Goal: Information Seeking & Learning: Learn about a topic

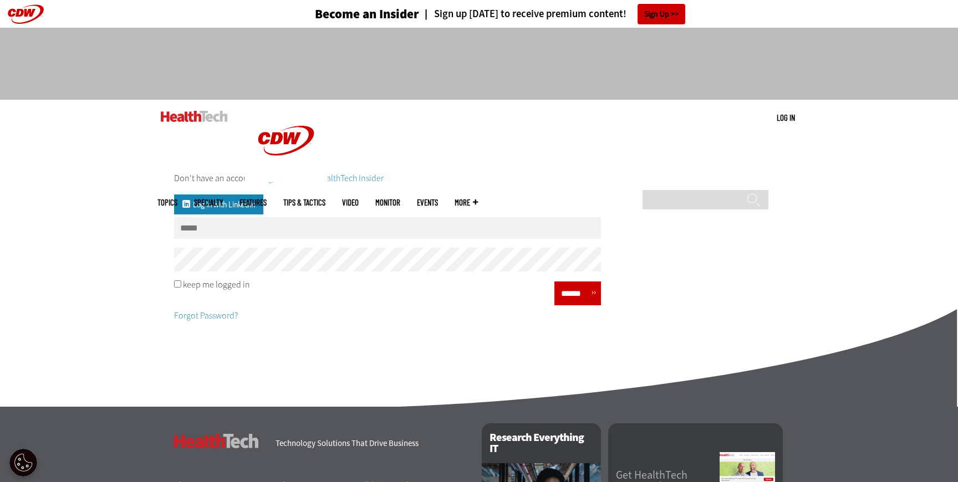
type input "**********"
click at [580, 296] on input "******" at bounding box center [573, 293] width 33 height 16
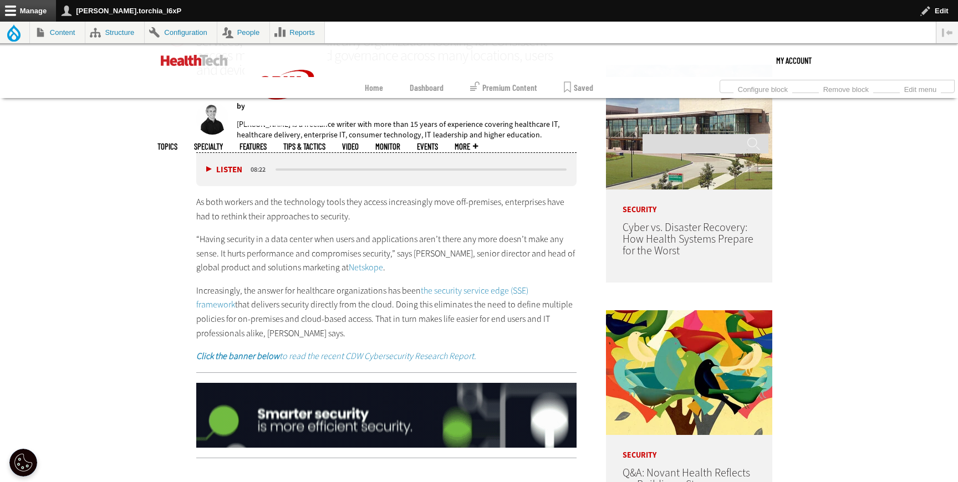
scroll to position [669, 0]
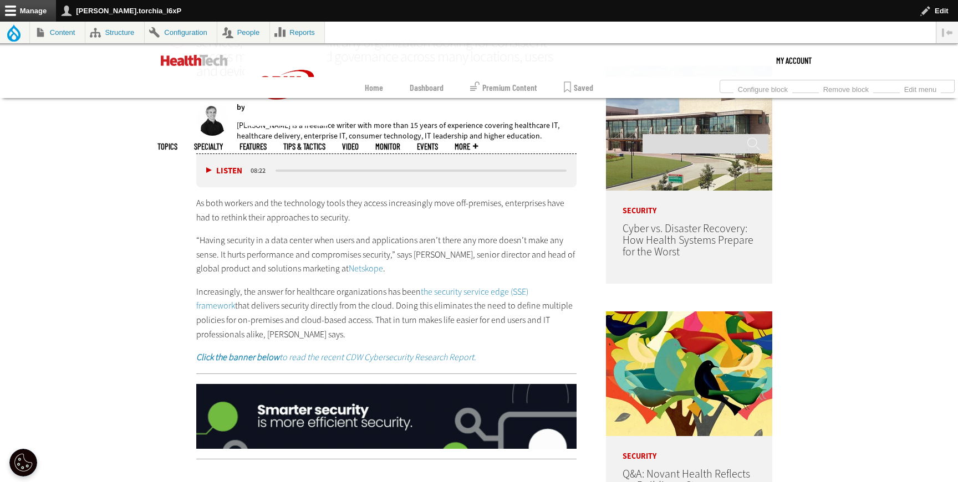
click at [370, 268] on link "Netskope" at bounding box center [366, 269] width 34 height 12
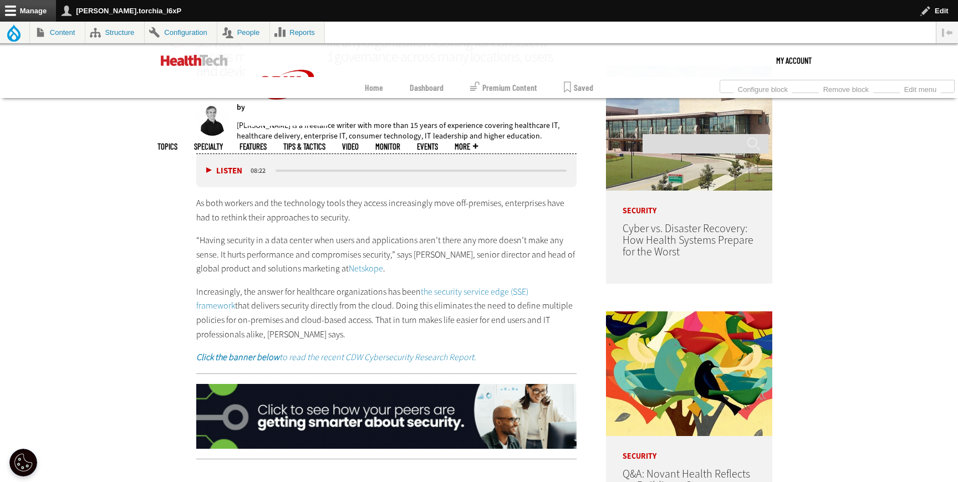
click at [492, 286] on link "the security service edge (SSE) framework" at bounding box center [362, 299] width 332 height 26
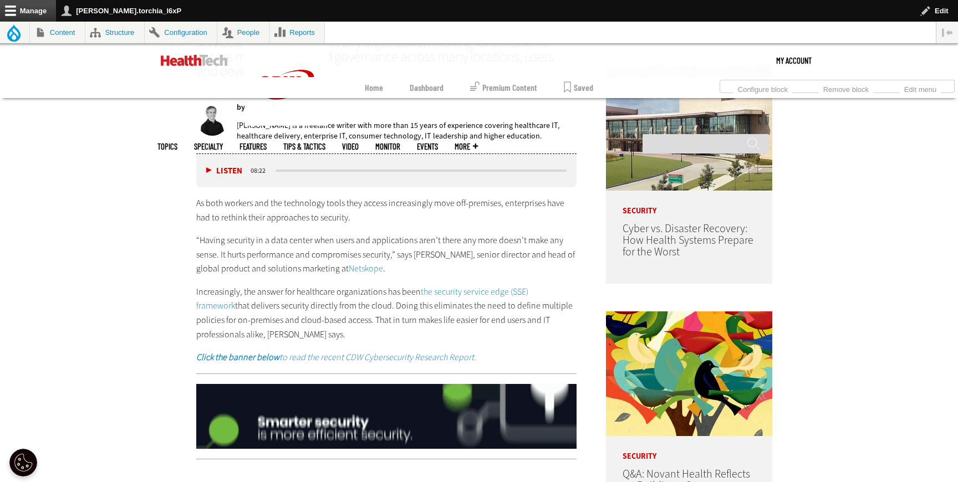
click at [424, 360] on em "Click the banner below to read the recent CDW Cybersecurity Research Report." at bounding box center [336, 357] width 280 height 12
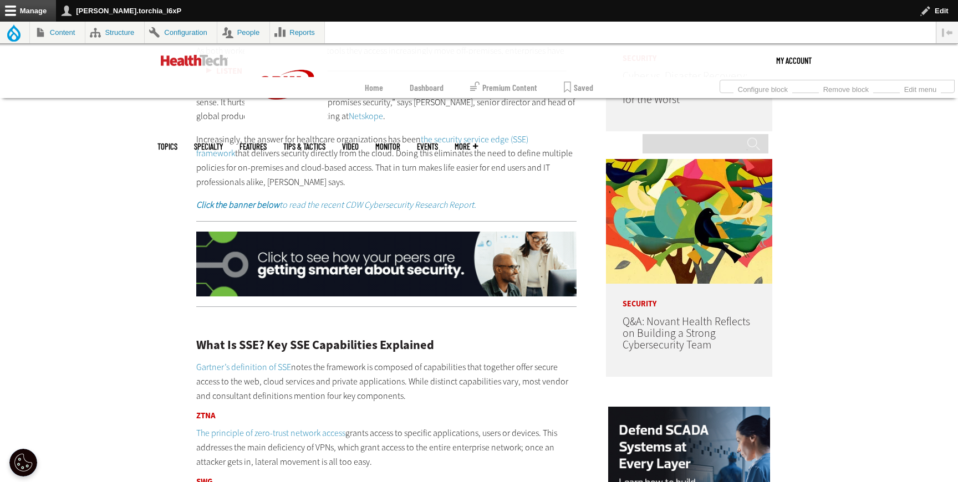
scroll to position [834, 0]
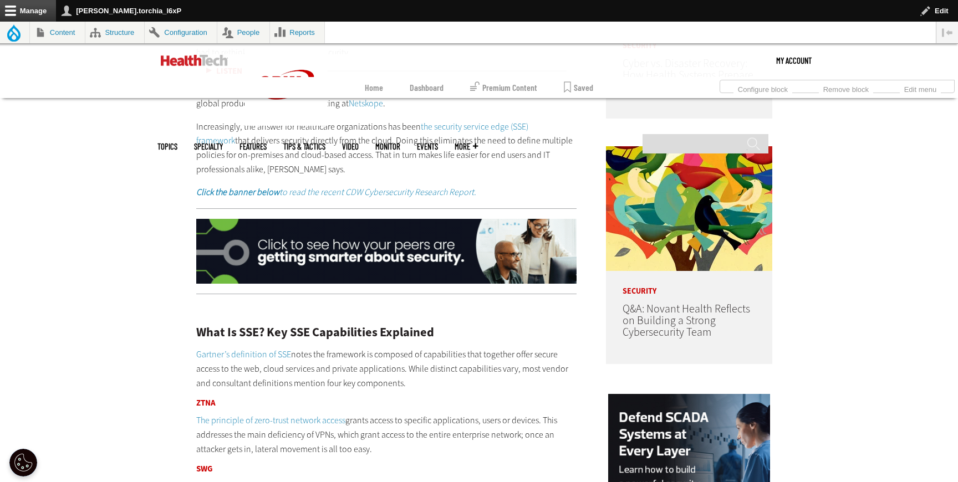
click at [493, 233] on img at bounding box center [386, 251] width 380 height 65
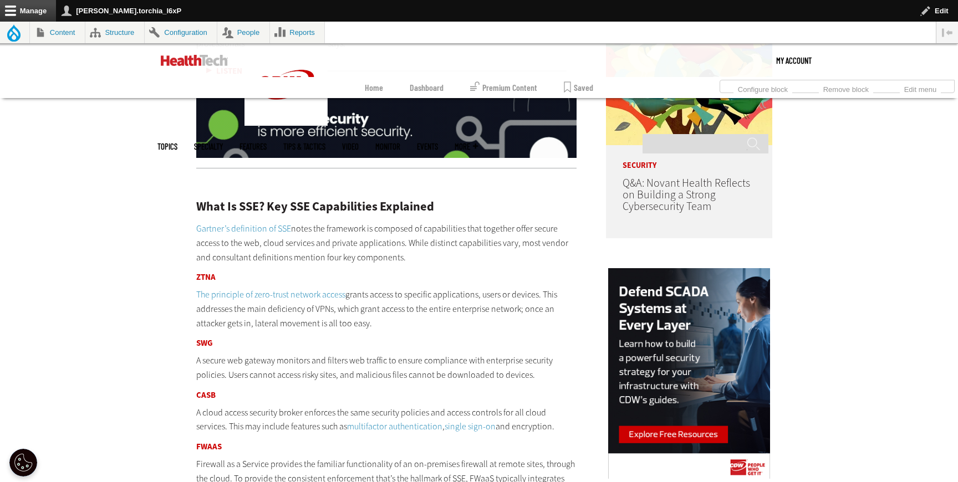
scroll to position [1017, 0]
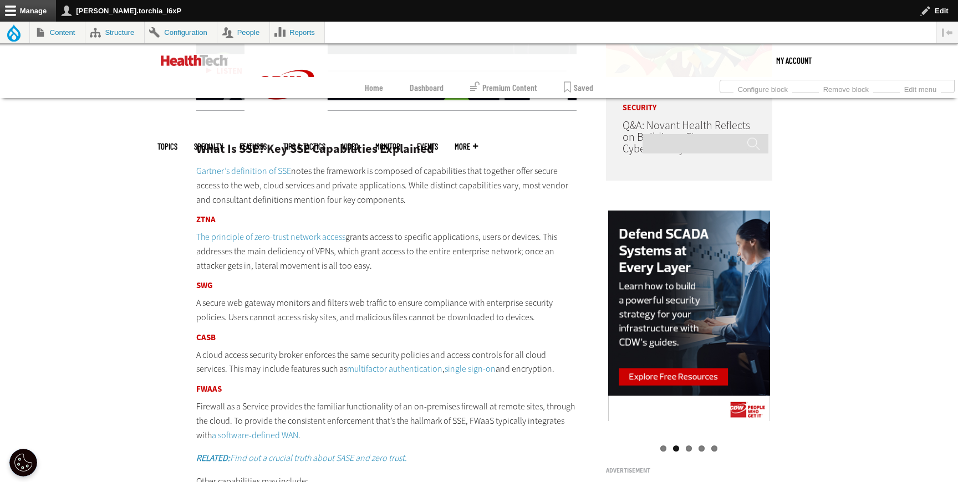
click at [242, 174] on link "Gartner’s definition of SSE" at bounding box center [243, 171] width 95 height 12
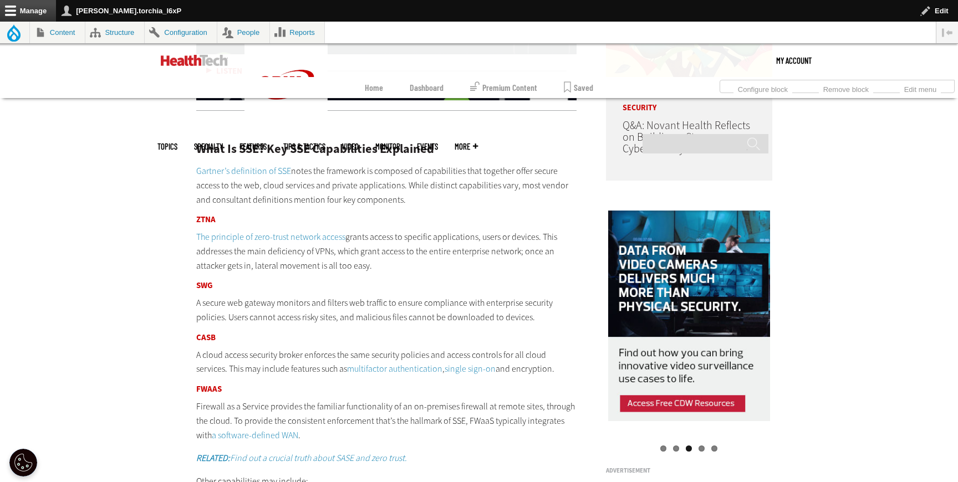
click at [299, 239] on link "The principle of zero-trust network access" at bounding box center [270, 237] width 149 height 12
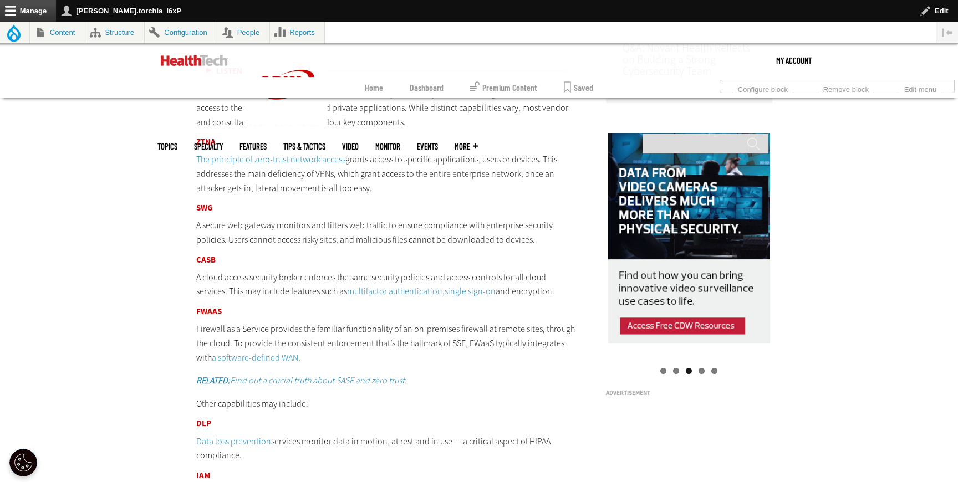
scroll to position [1096, 0]
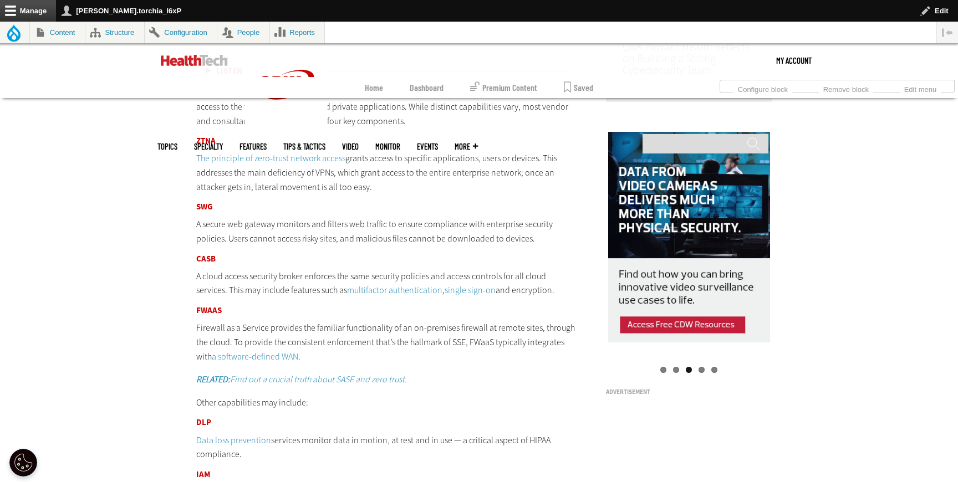
click at [416, 288] on link "multifactor authentication" at bounding box center [394, 290] width 95 height 12
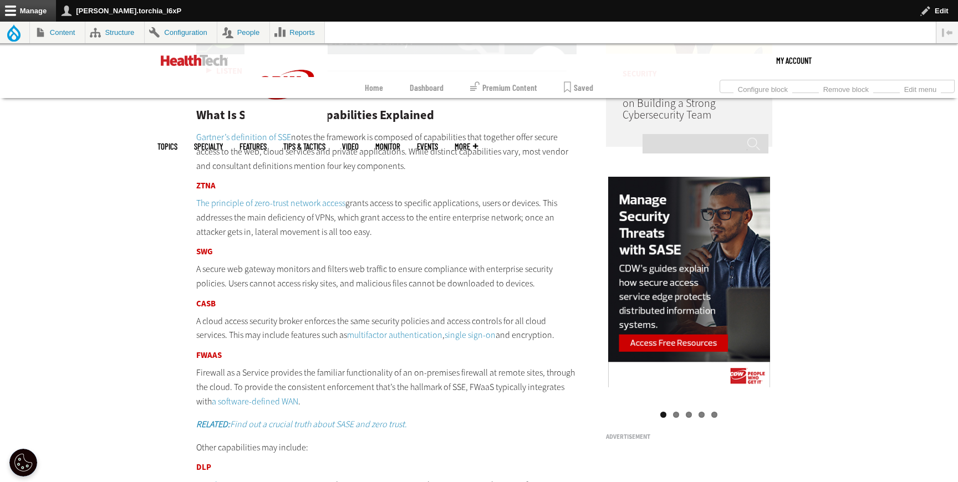
click at [467, 332] on link "single sign-on" at bounding box center [469, 335] width 51 height 12
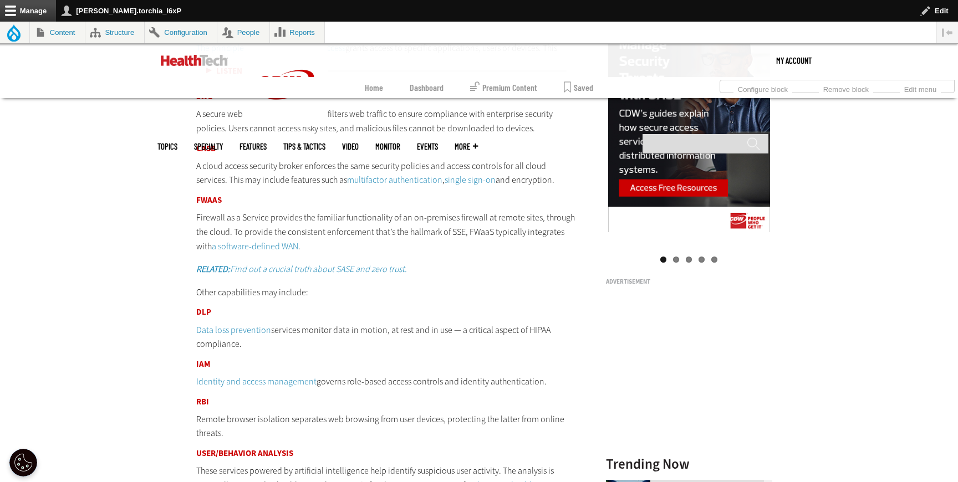
scroll to position [1276, 0]
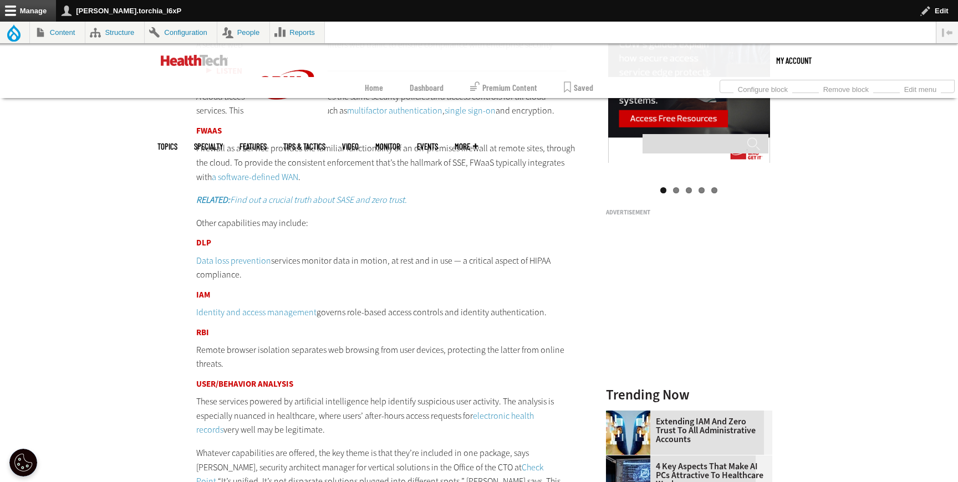
click at [247, 173] on link "a software-defined WAN" at bounding box center [255, 177] width 86 height 12
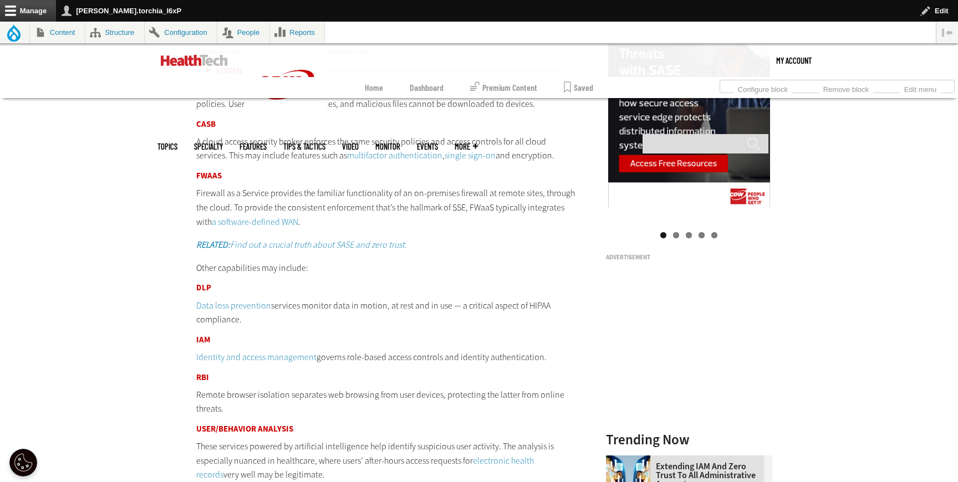
click at [291, 245] on em "RELATED: Find out a crucial truth about SASE and zero trust." at bounding box center [301, 245] width 211 height 12
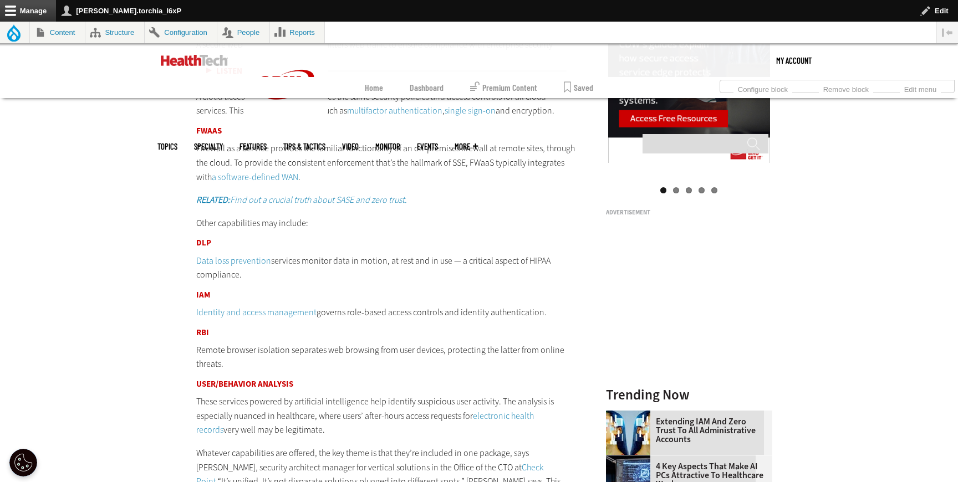
scroll to position [1277, 0]
click at [223, 260] on link "Data loss prevention" at bounding box center [233, 260] width 75 height 12
click at [250, 311] on link "Identity and access management" at bounding box center [256, 311] width 120 height 12
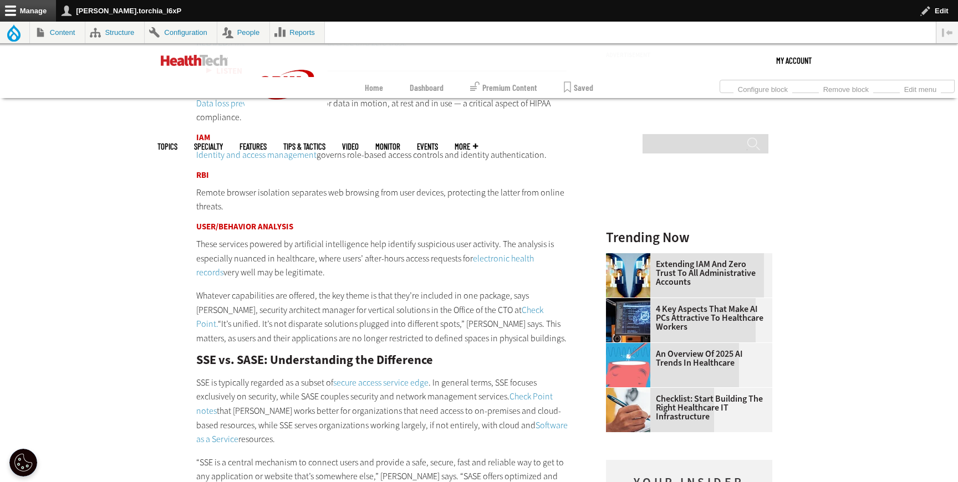
scroll to position [1412, 0]
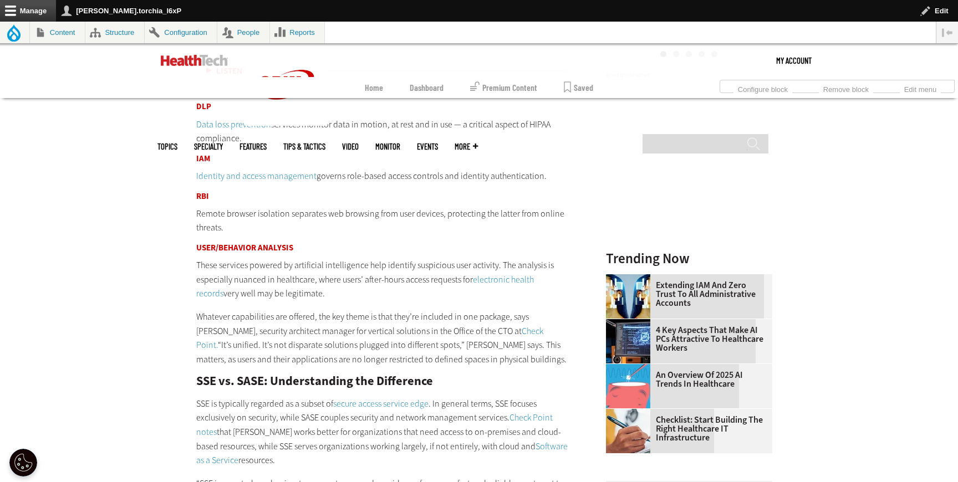
click at [505, 279] on link "electronic health records" at bounding box center [364, 287] width 337 height 26
click at [483, 325] on link "Check Point." at bounding box center [369, 338] width 347 height 26
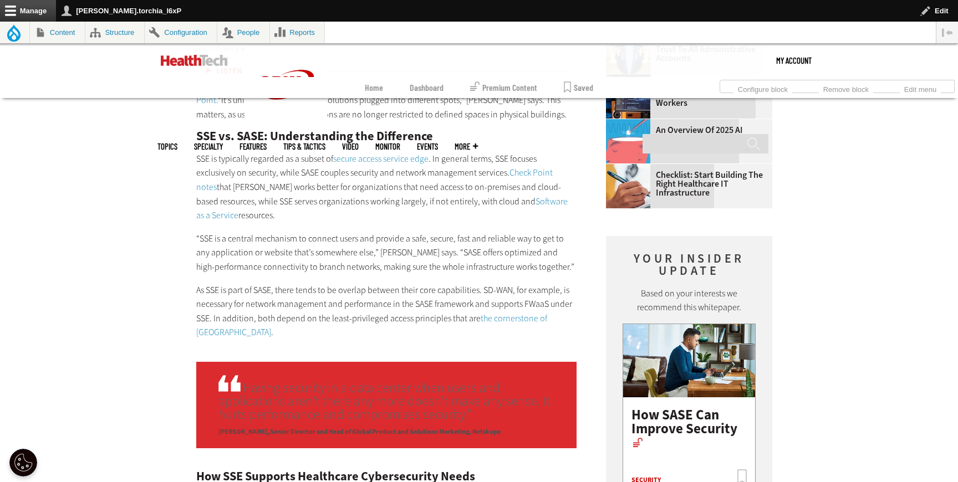
scroll to position [1674, 0]
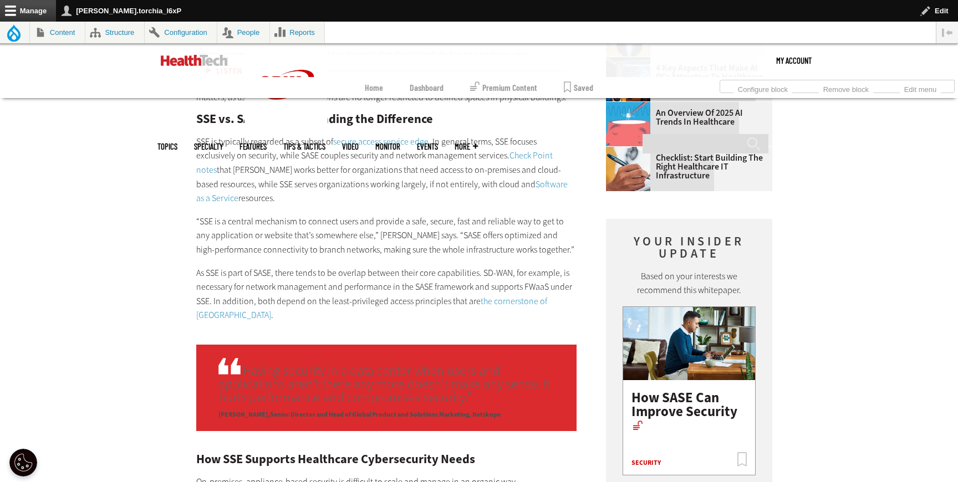
click at [370, 144] on link "secure access service edge" at bounding box center [380, 142] width 95 height 12
click at [524, 159] on link "Check Point notes" at bounding box center [374, 163] width 356 height 26
click at [504, 180] on link "Software as a Service" at bounding box center [381, 191] width 371 height 26
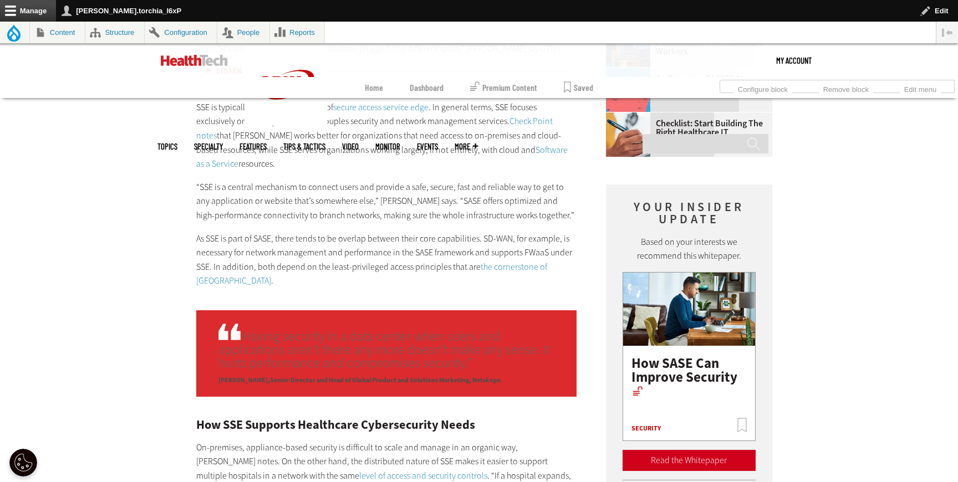
scroll to position [1720, 0]
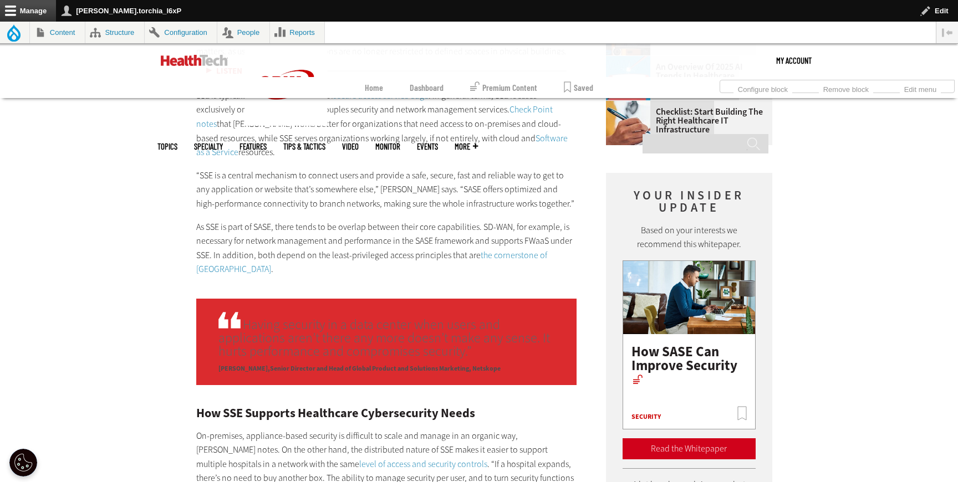
click at [523, 250] on link "the cornerstone of [GEOGRAPHIC_DATA]" at bounding box center [371, 262] width 351 height 26
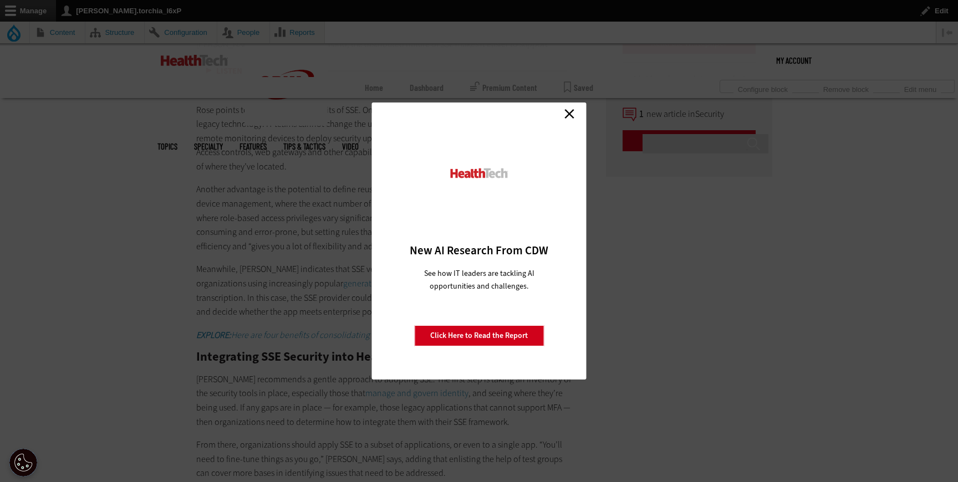
scroll to position [2087, 0]
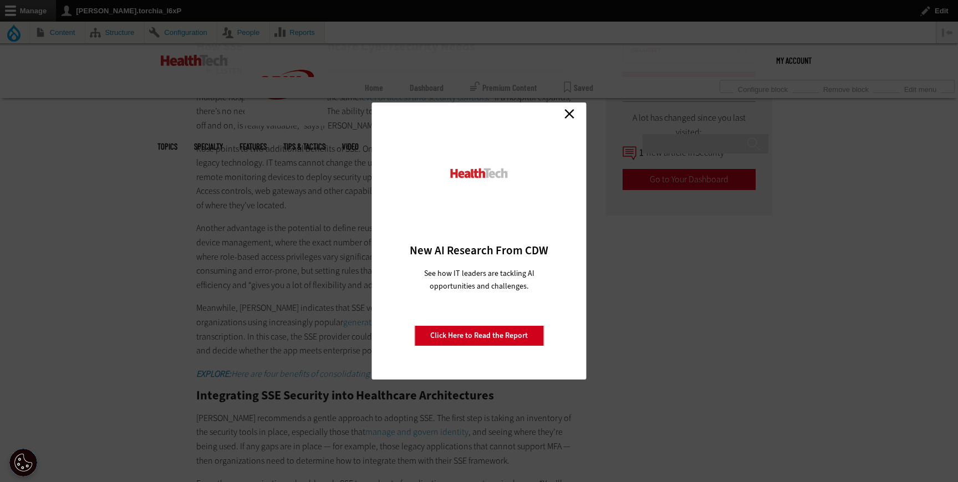
click at [566, 114] on link "Close" at bounding box center [569, 113] width 17 height 17
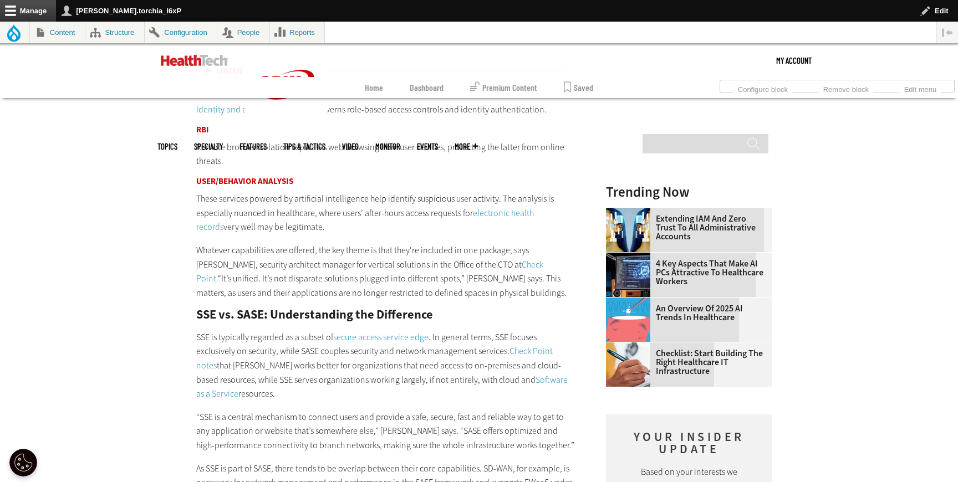
scroll to position [1717, 0]
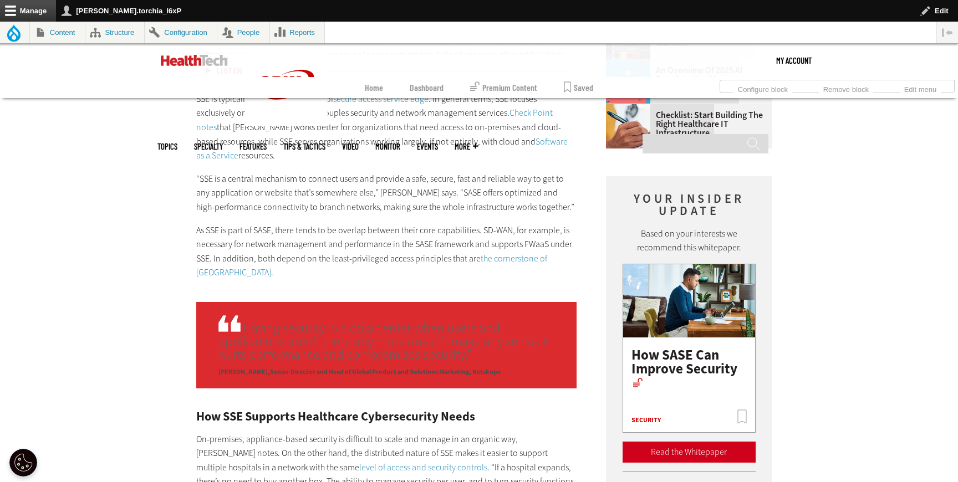
click at [524, 141] on link "Software as a Service" at bounding box center [381, 149] width 371 height 26
click at [513, 260] on link "the cornerstone of [GEOGRAPHIC_DATA]" at bounding box center [371, 266] width 351 height 26
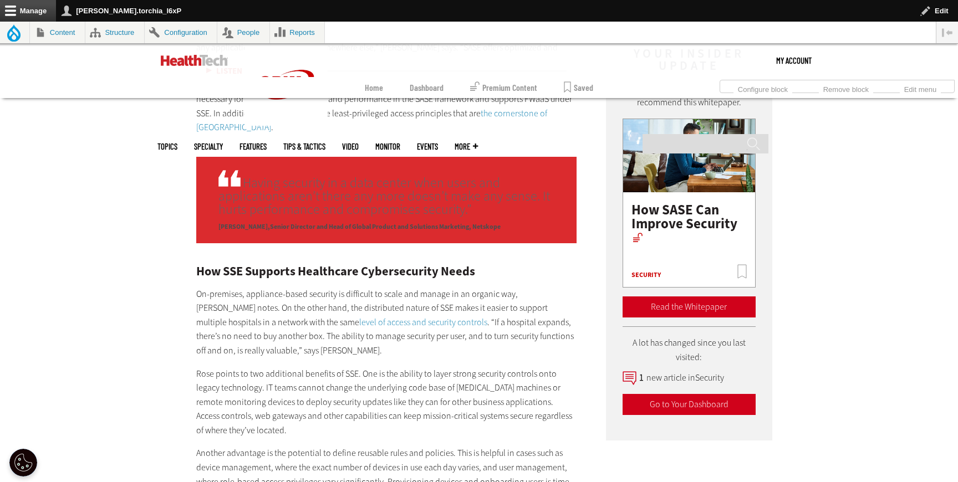
scroll to position [1885, 0]
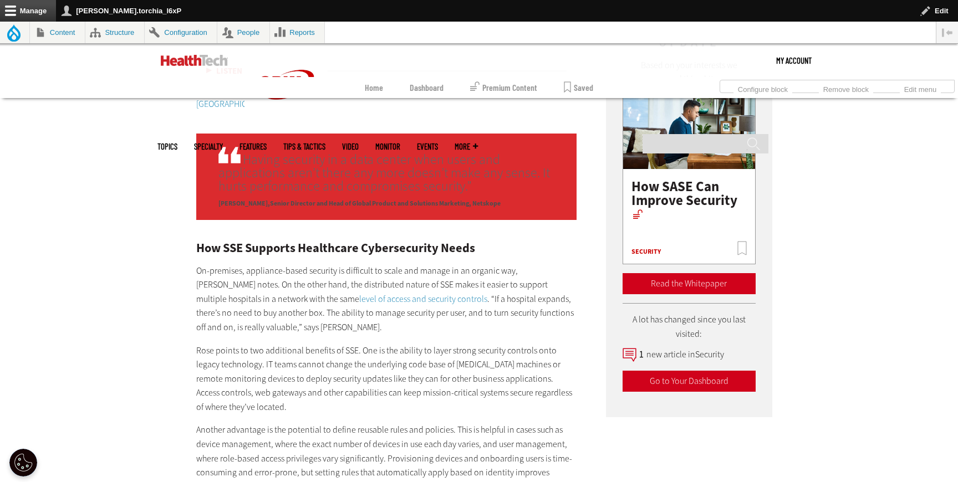
click at [377, 293] on link "level of access and security controls" at bounding box center [423, 299] width 128 height 12
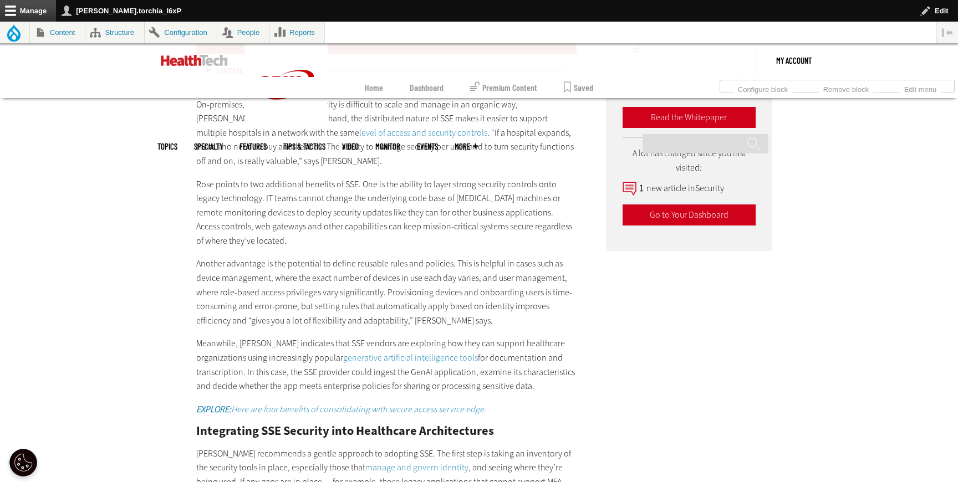
scroll to position [2065, 0]
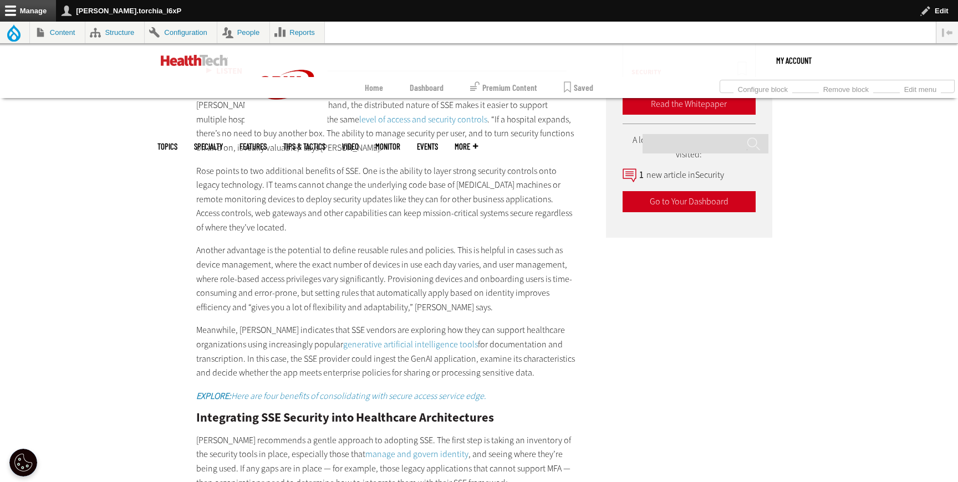
click at [444, 339] on link "generative artificial intelligence tools" at bounding box center [410, 345] width 135 height 12
click at [441, 339] on link "generative artificial intelligence tools" at bounding box center [410, 345] width 135 height 12
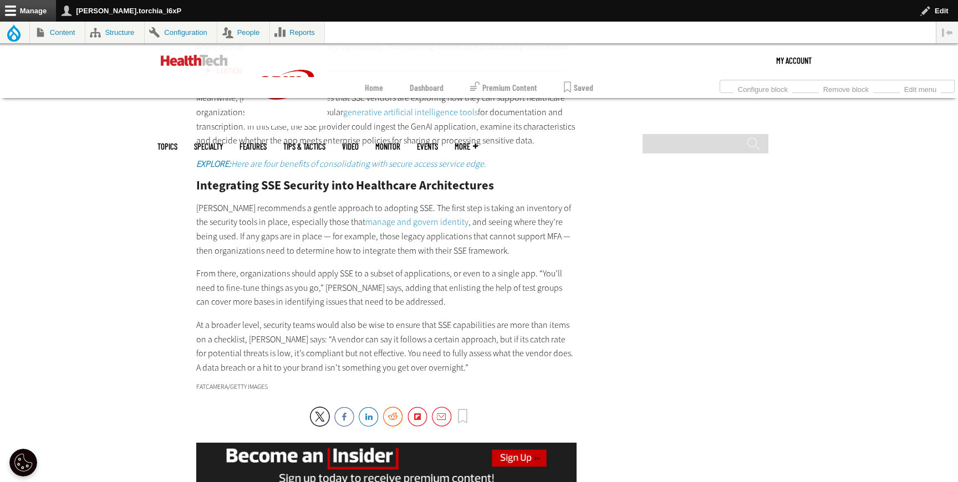
scroll to position [2296, 0]
click at [354, 158] on em "EXPLORE: Here are four benefits of consolidating with secure access service edg…" at bounding box center [341, 164] width 290 height 12
click at [365, 217] on link "manage and govern identity" at bounding box center [416, 223] width 103 height 12
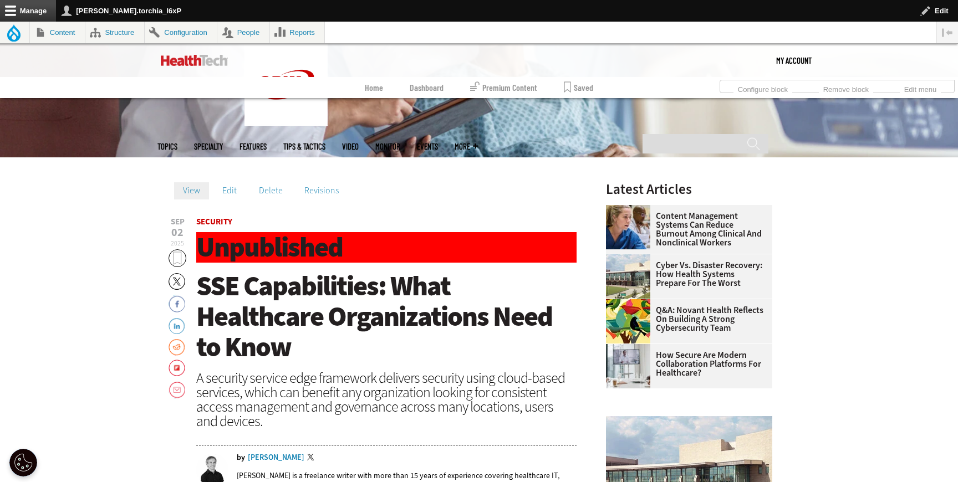
scroll to position [198, 0]
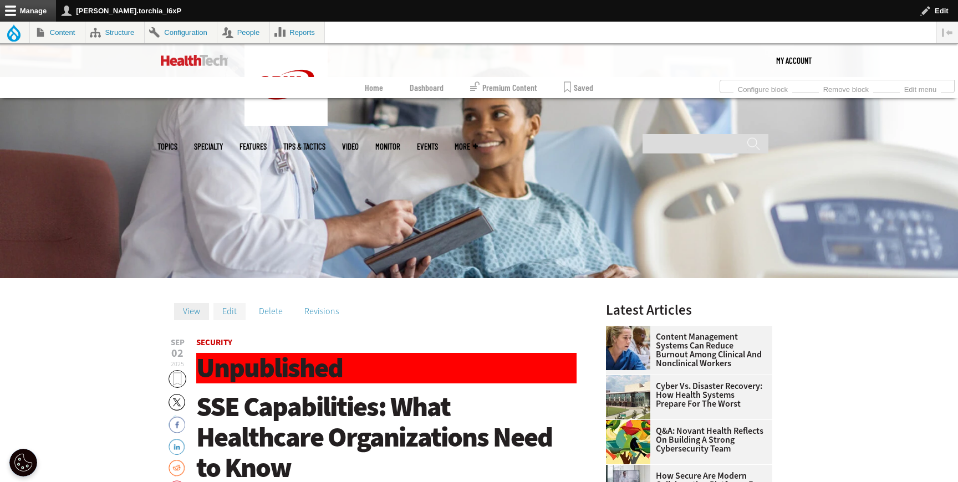
click at [226, 314] on link "Edit" at bounding box center [229, 311] width 32 height 17
